Goal: Transaction & Acquisition: Purchase product/service

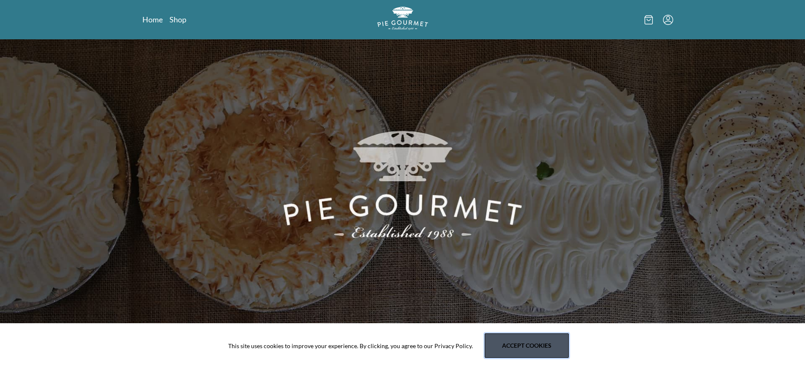
click at [519, 347] on button "Accept cookies" at bounding box center [527, 346] width 84 height 25
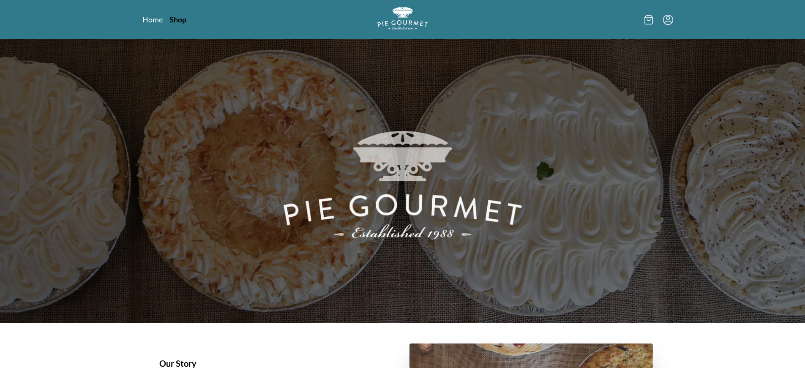
click at [178, 20] on link "Shop" at bounding box center [178, 19] width 17 height 10
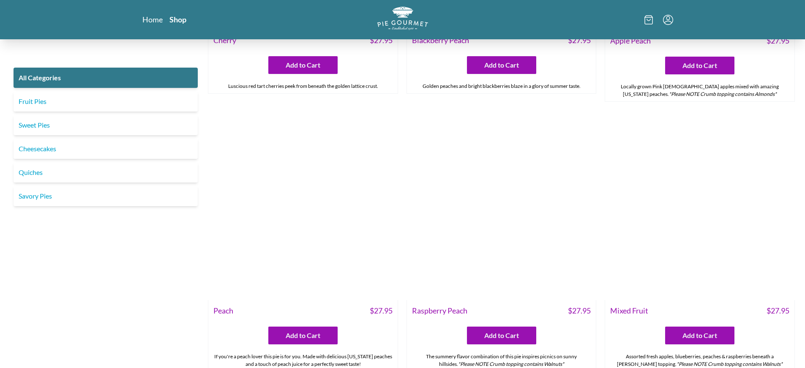
scroll to position [2959, 0]
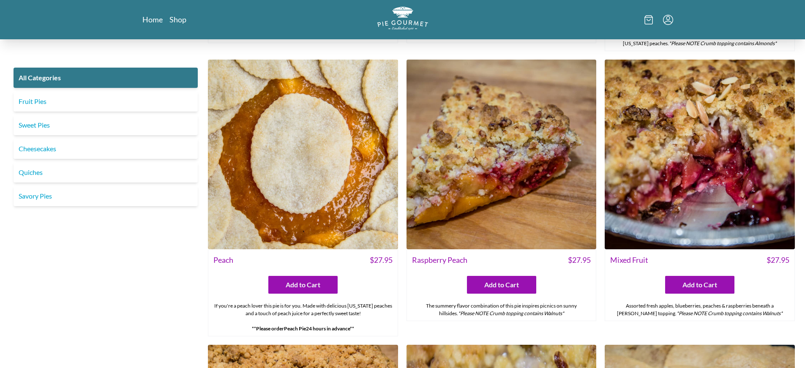
click at [300, 166] on img at bounding box center [303, 155] width 190 height 190
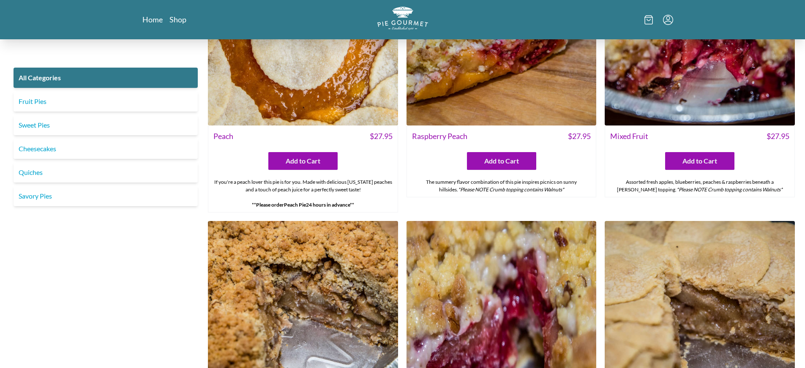
scroll to position [2874, 0]
